Goal: Information Seeking & Learning: Learn about a topic

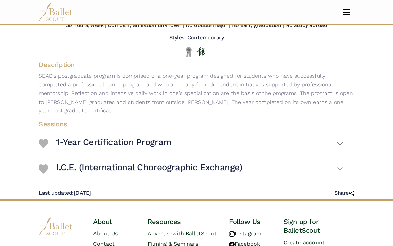
scroll to position [157, 0]
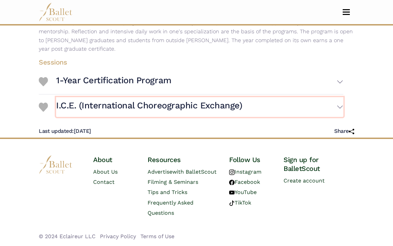
click at [119, 100] on h3 "I.C.E. (International Choreographic Exchange)" at bounding box center [149, 106] width 186 height 12
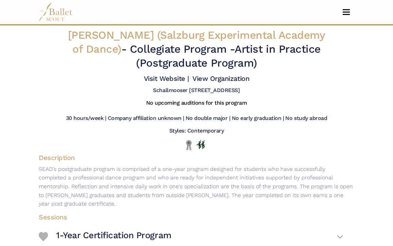
scroll to position [113, 0]
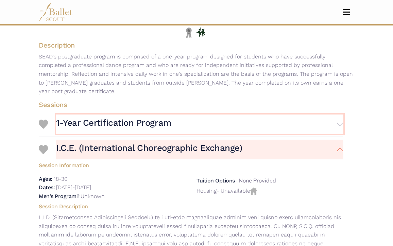
click at [82, 117] on h3 "1-Year Certification Program" at bounding box center [113, 123] width 115 height 12
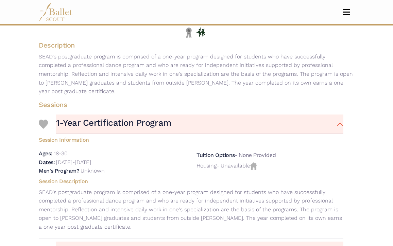
drag, startPoint x: 54, startPoint y: 145, endPoint x: 76, endPoint y: 145, distance: 21.8
click at [76, 149] on div "Ages: 18-30" at bounding box center [112, 153] width 147 height 9
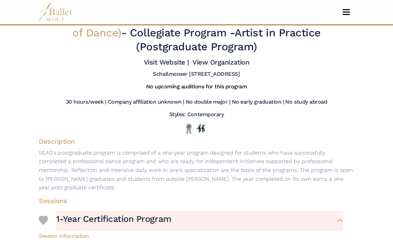
scroll to position [0, 0]
